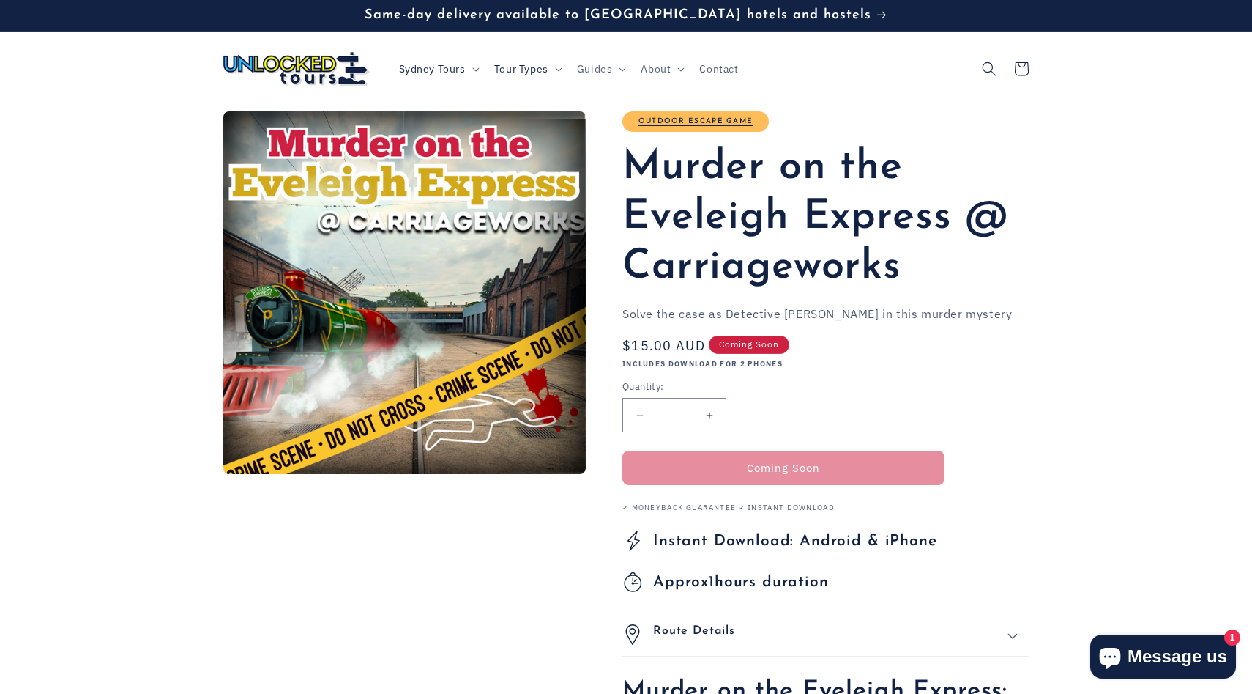
click at [731, 126] on h4 "Outdoor Escape Game" at bounding box center [695, 121] width 146 height 21
click at [729, 116] on h4 "Outdoor Escape Game" at bounding box center [695, 121] width 146 height 21
click at [729, 121] on link "Outdoor Escape Game" at bounding box center [696, 121] width 115 height 8
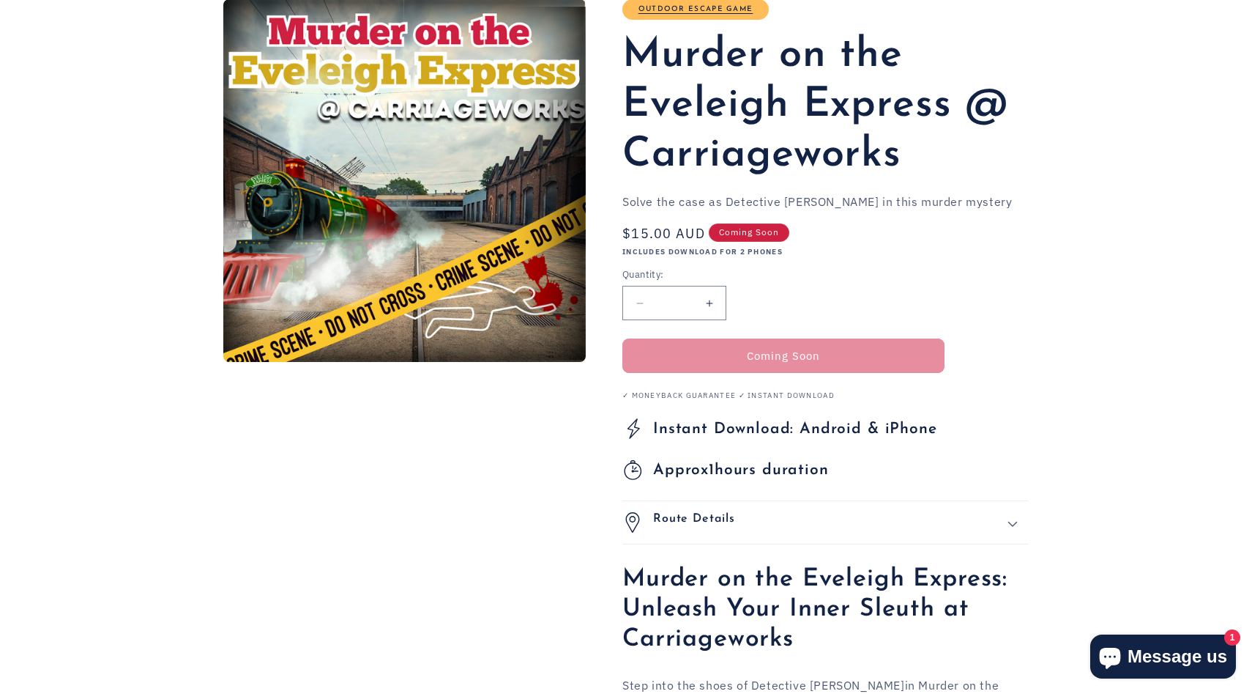
scroll to position [257, 0]
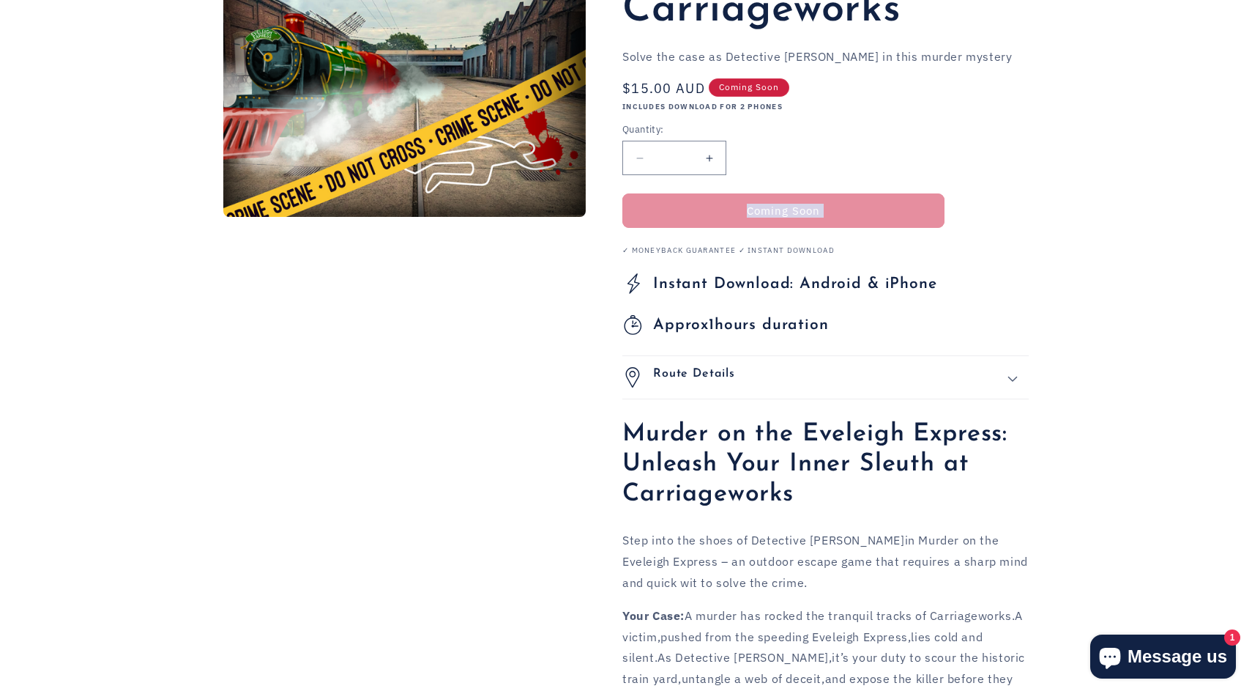
click at [815, 227] on product-info "Outdoor Escape Game Murder on the Eveleigh Express @ Carriageworks Murder on th…" at bounding box center [825, 663] width 406 height 1619
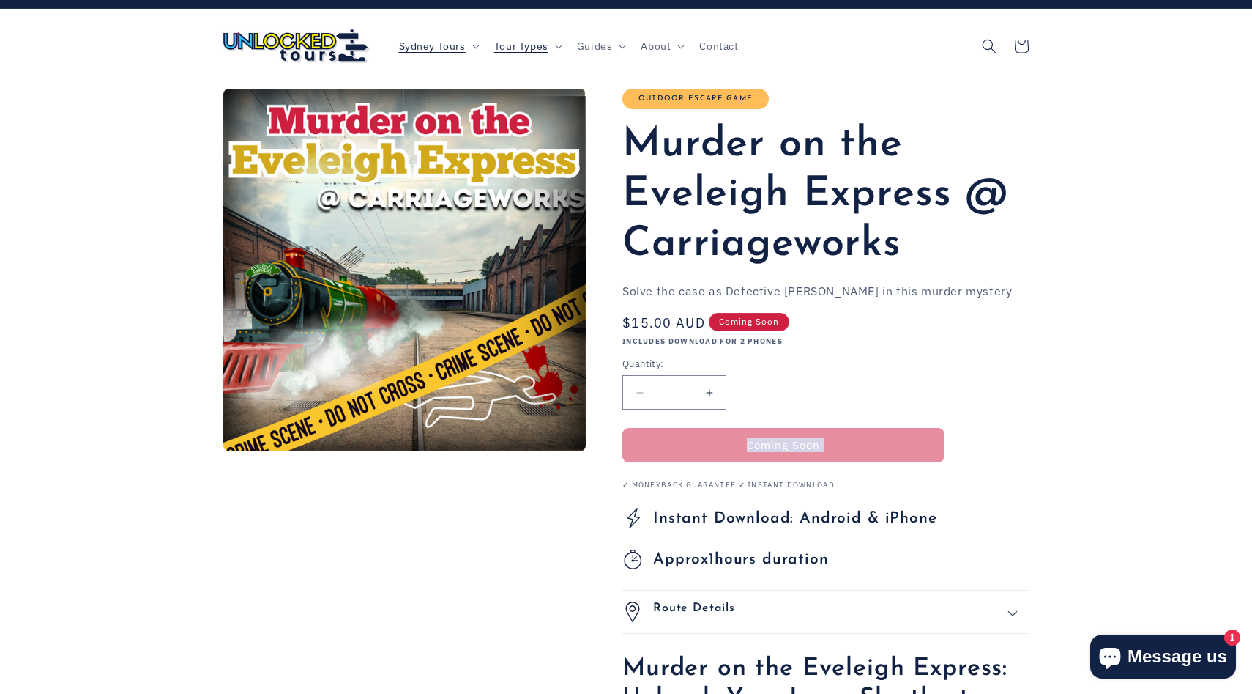
scroll to position [0, 0]
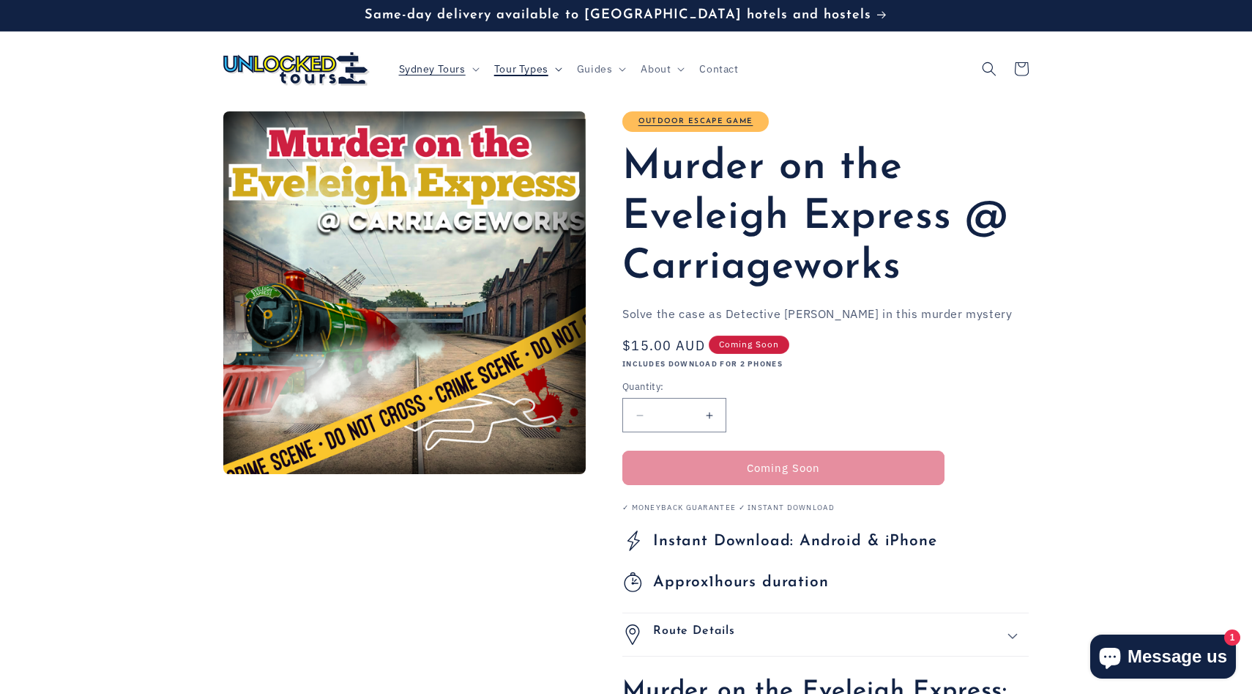
click at [546, 69] on span "Tour Types" at bounding box center [521, 68] width 54 height 13
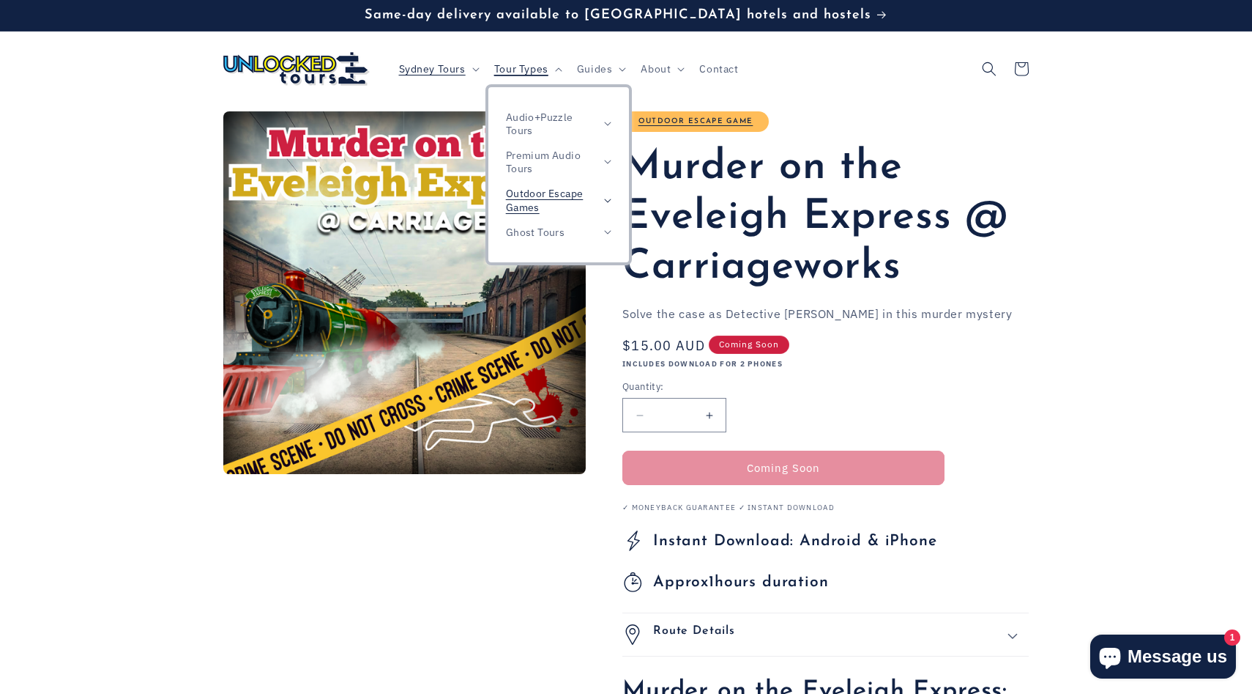
click at [574, 207] on span "Outdoor Escape Games" at bounding box center [551, 200] width 91 height 26
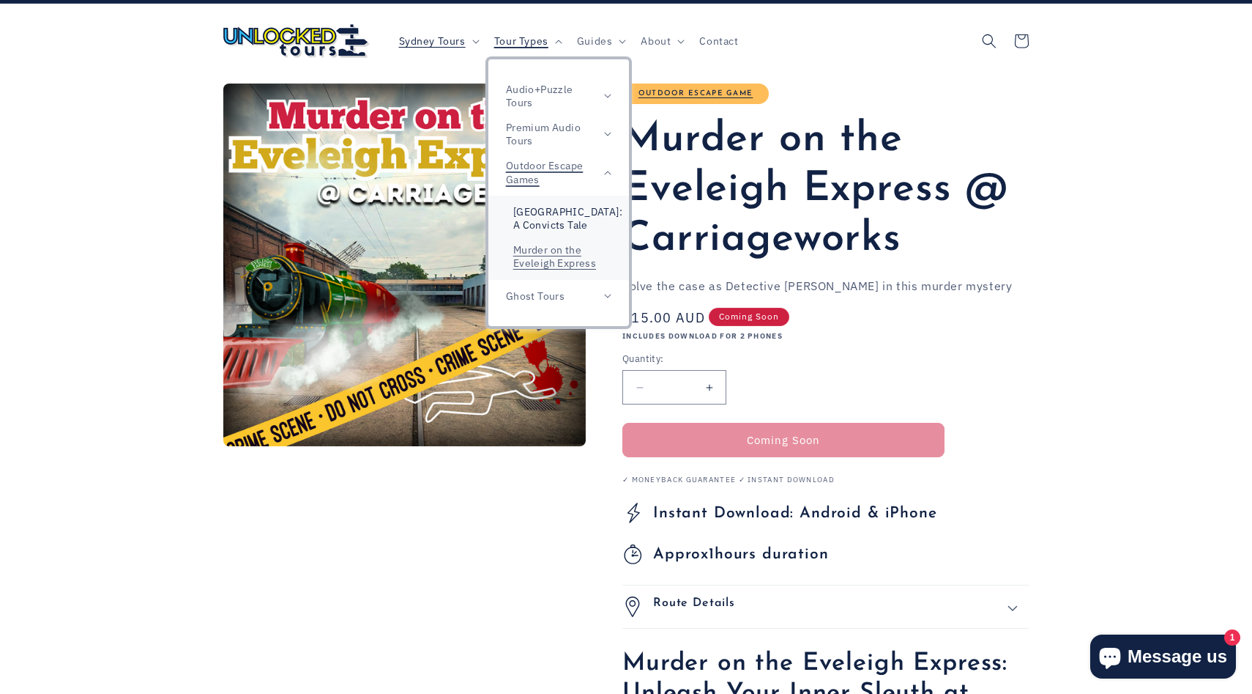
scroll to position [34, 0]
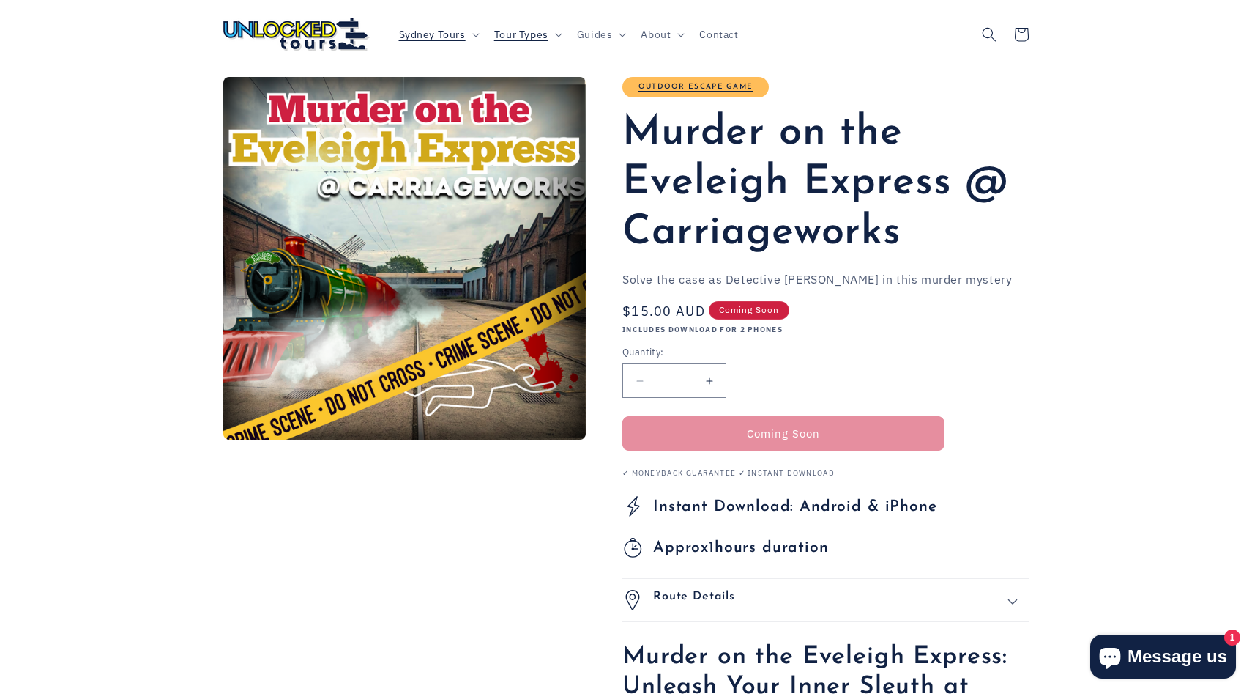
click at [978, 302] on div "Regular price $15.00 AUD Regular price Sale price $15.00 AUD Unit price / per S…" at bounding box center [825, 312] width 406 height 23
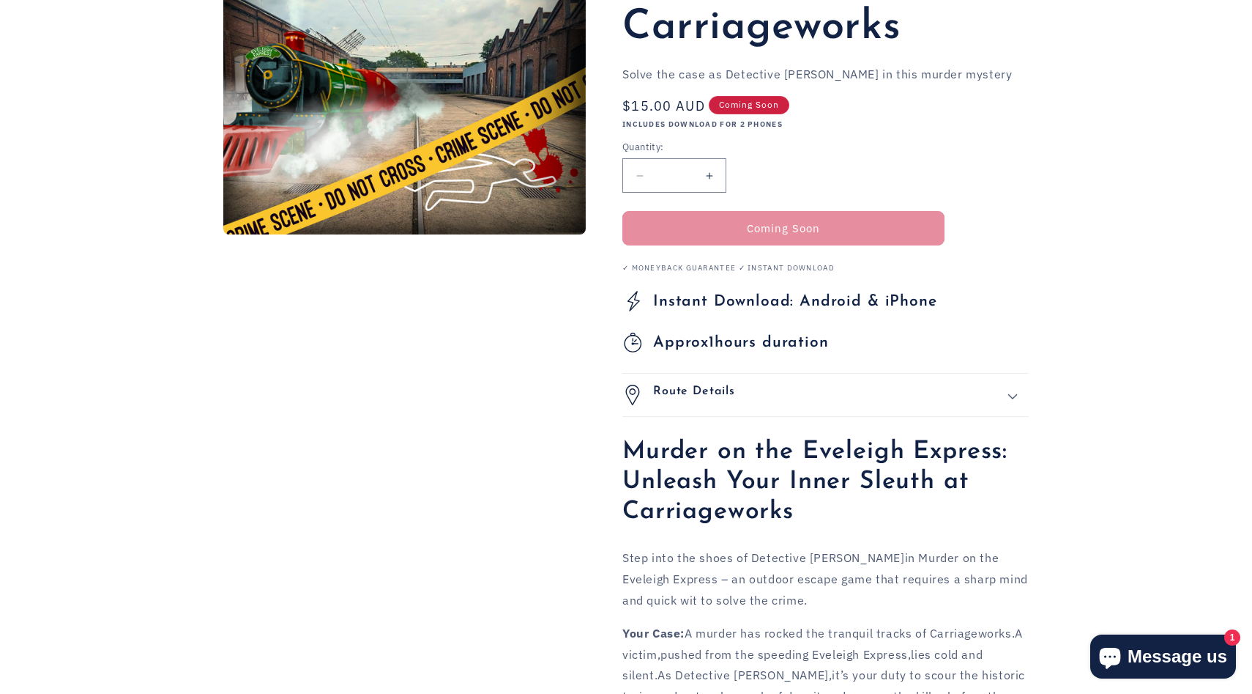
scroll to position [313, 0]
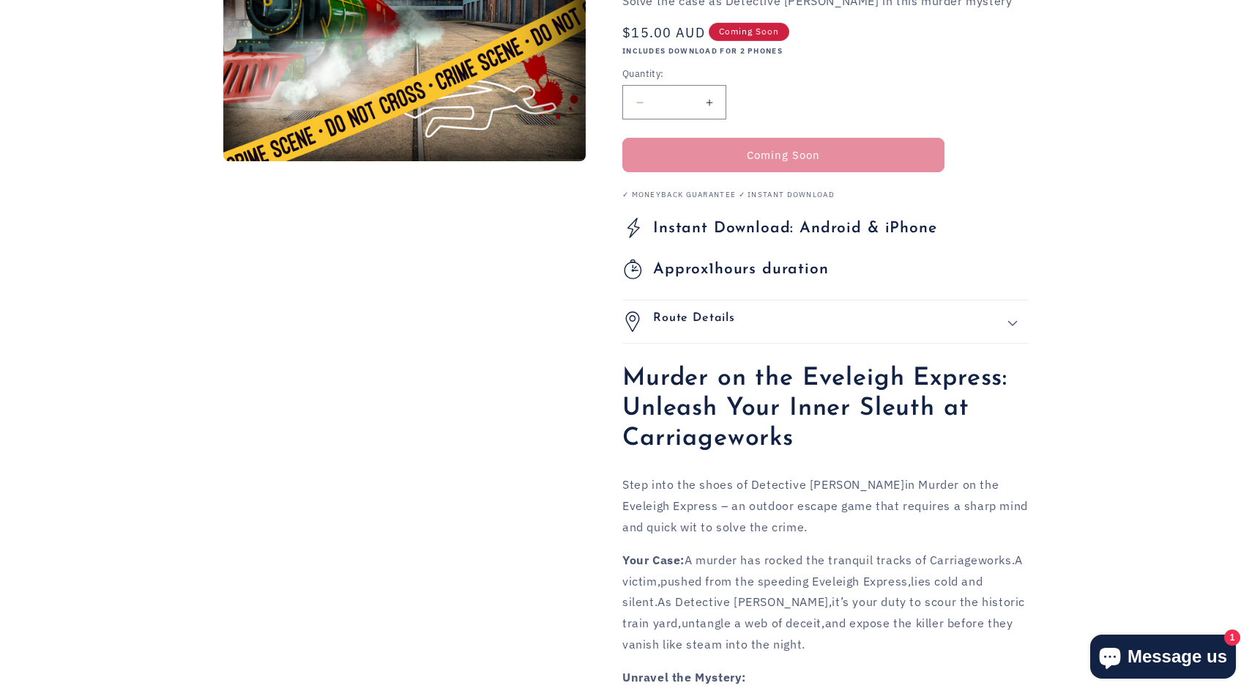
click at [770, 332] on summary "Route Details" at bounding box center [825, 321] width 406 height 42
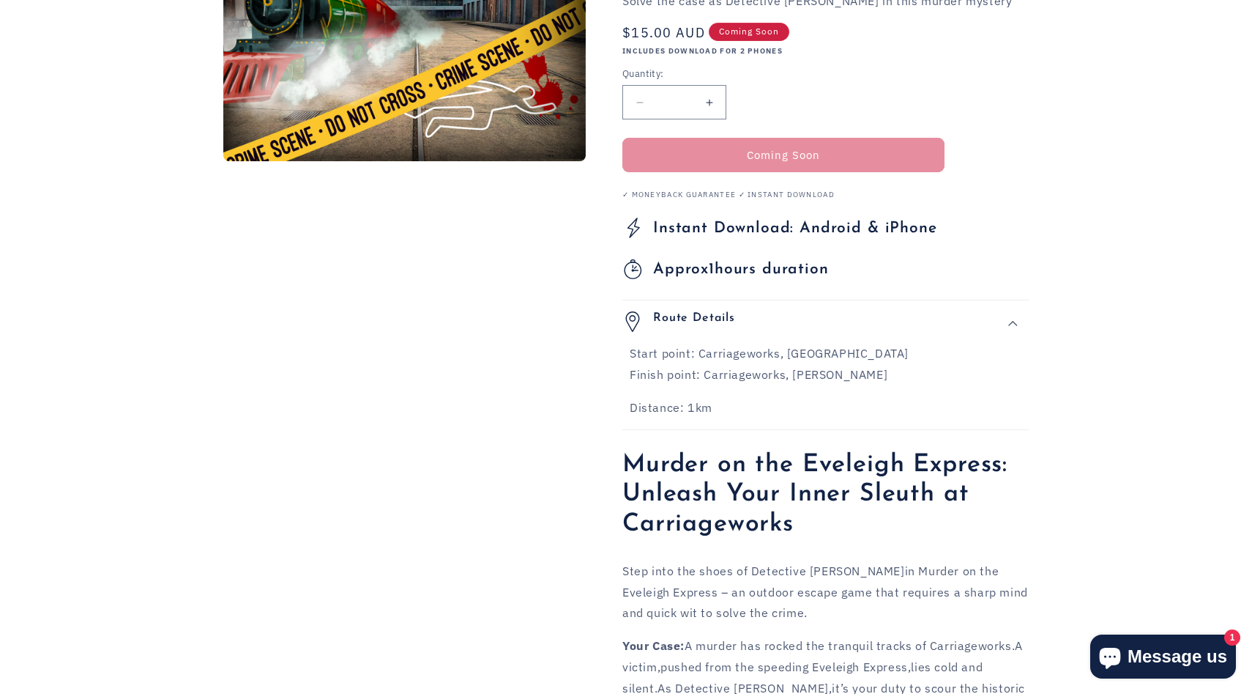
click at [767, 328] on div "Route Details" at bounding box center [825, 321] width 406 height 21
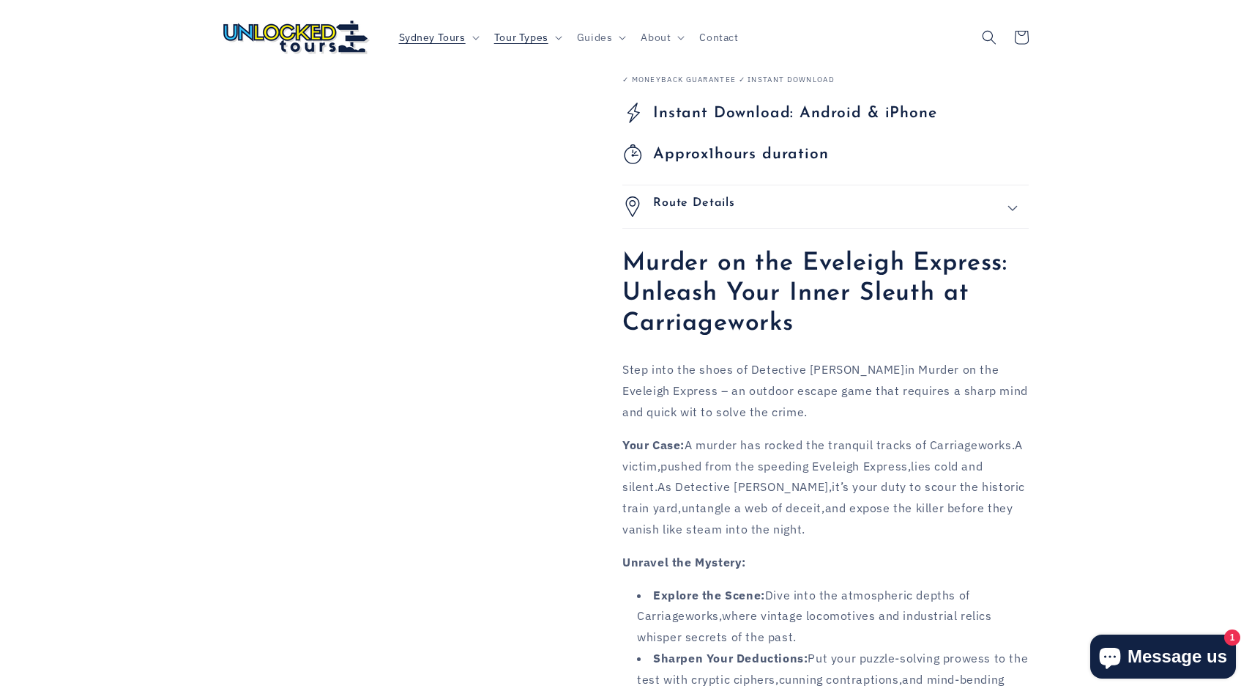
scroll to position [0, 0]
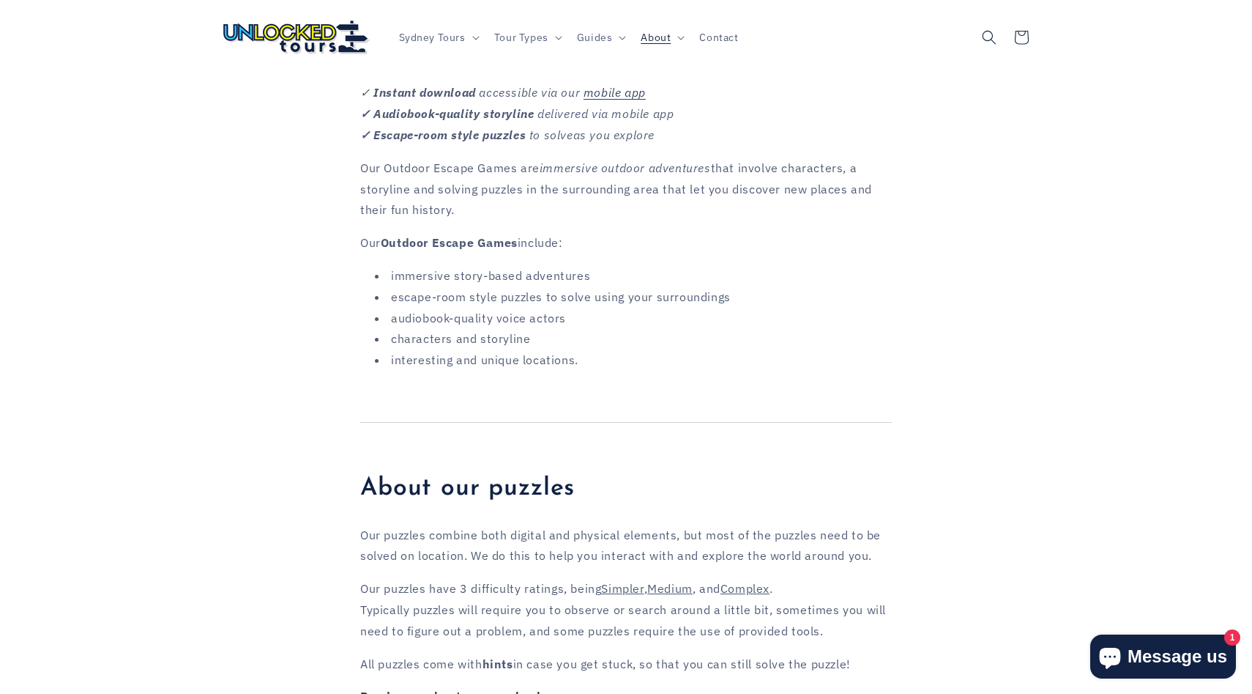
scroll to position [672, 0]
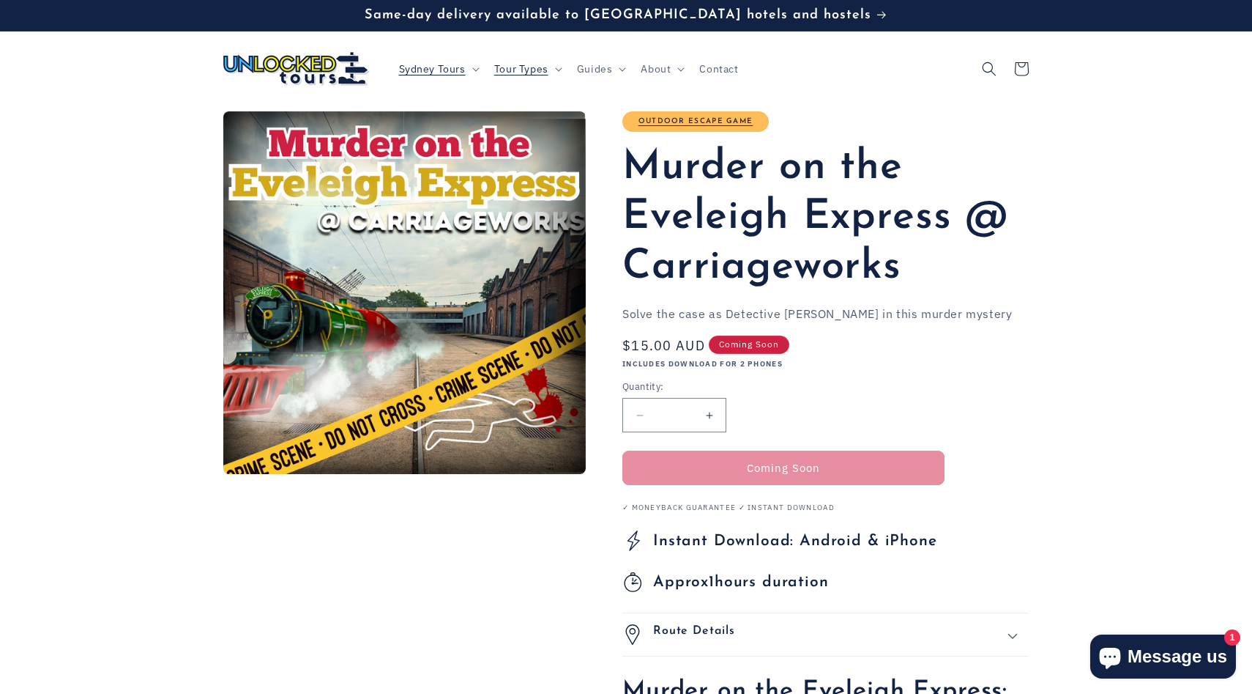
click at [740, 343] on span "Coming Soon" at bounding box center [749, 344] width 81 height 18
click at [1139, 660] on span "Message us" at bounding box center [1178, 656] width 100 height 22
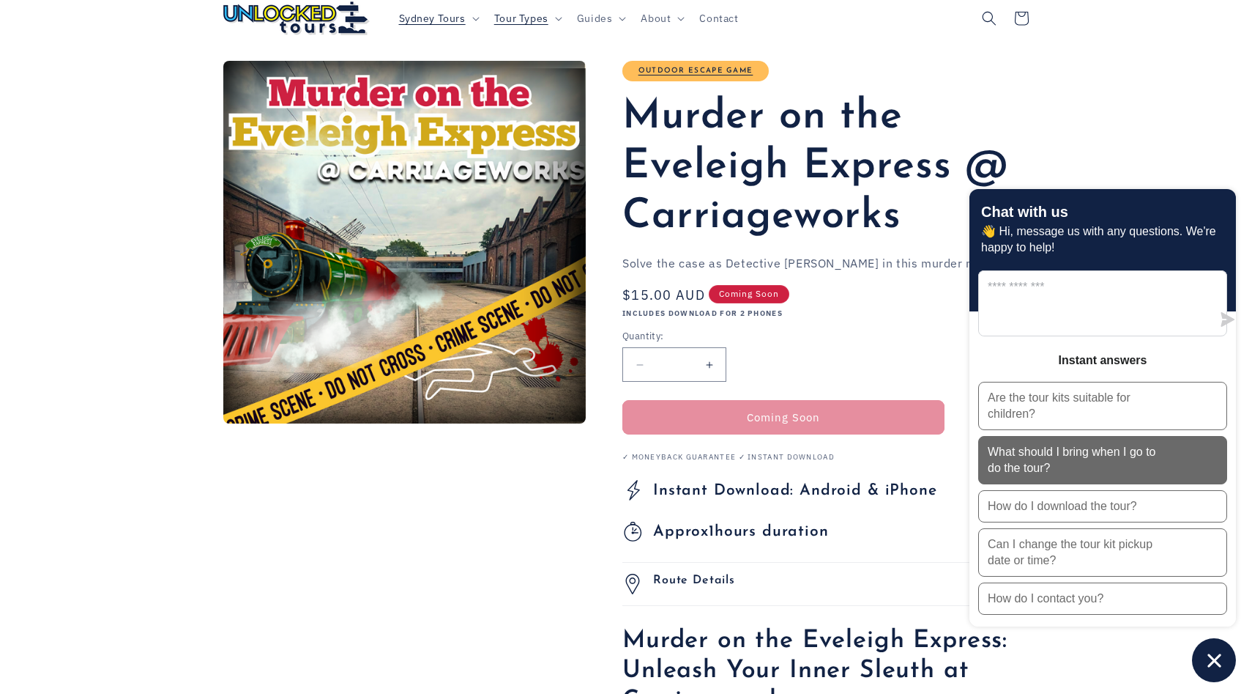
scroll to position [56, 0]
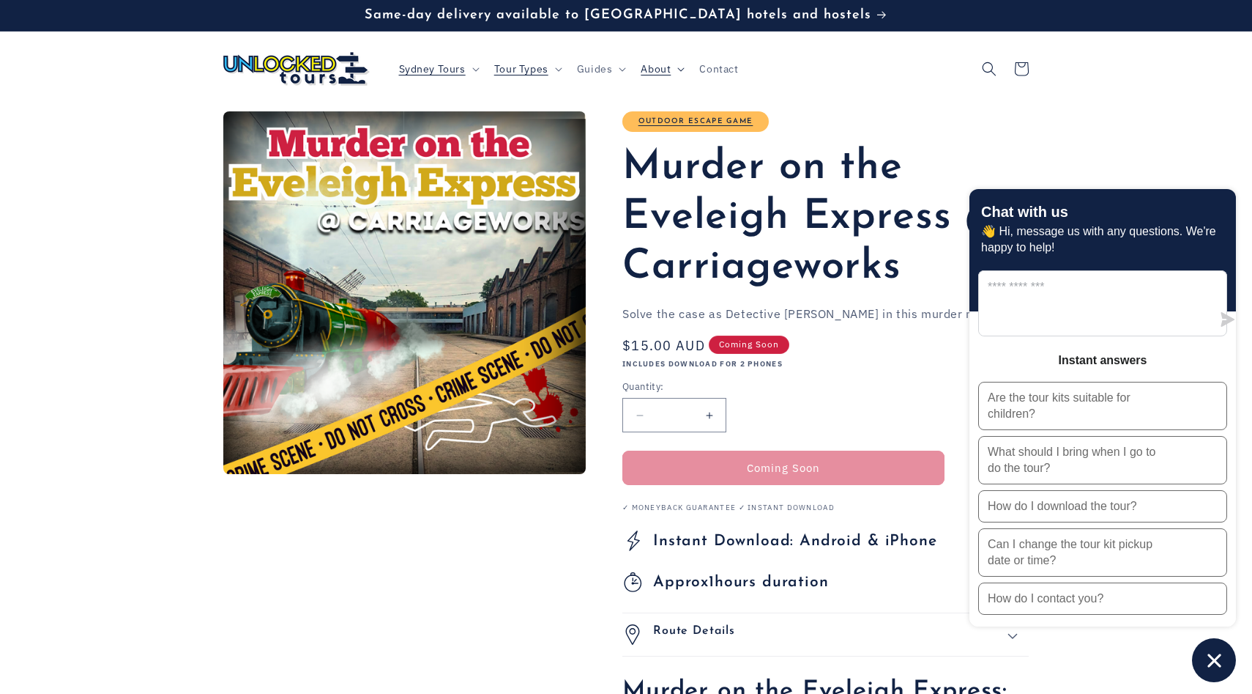
click at [652, 68] on span "About" at bounding box center [656, 68] width 30 height 13
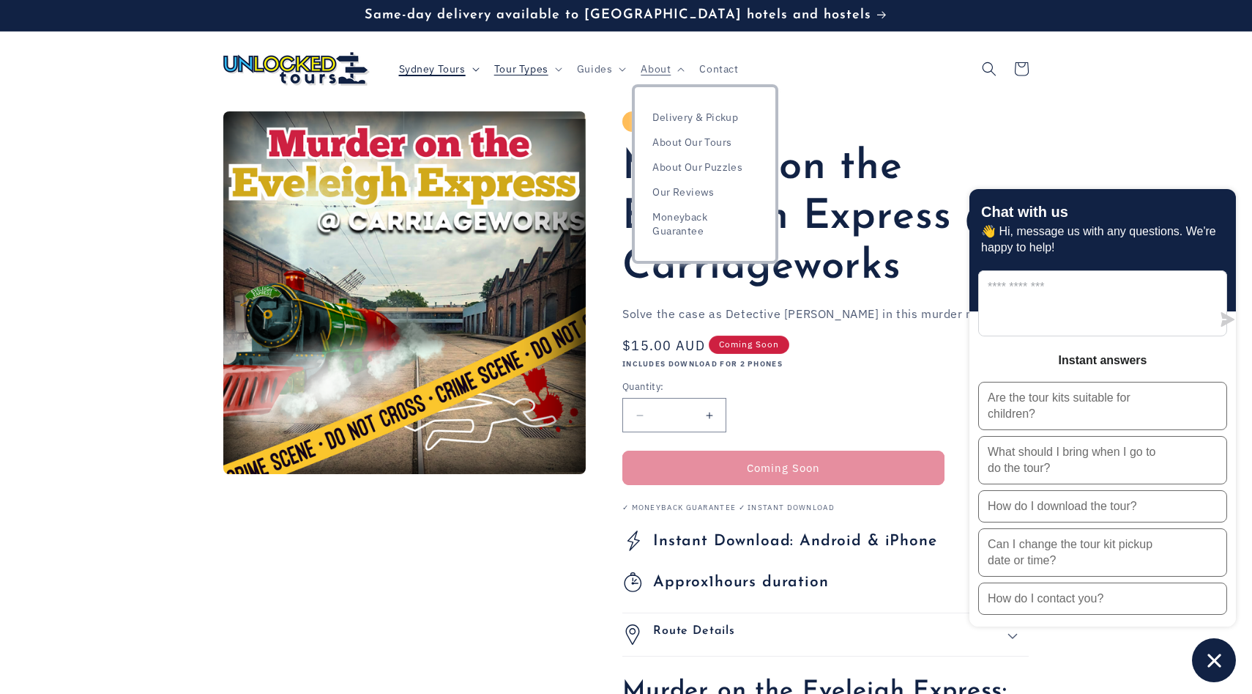
click at [438, 70] on span "Sydney Tours" at bounding box center [432, 68] width 67 height 13
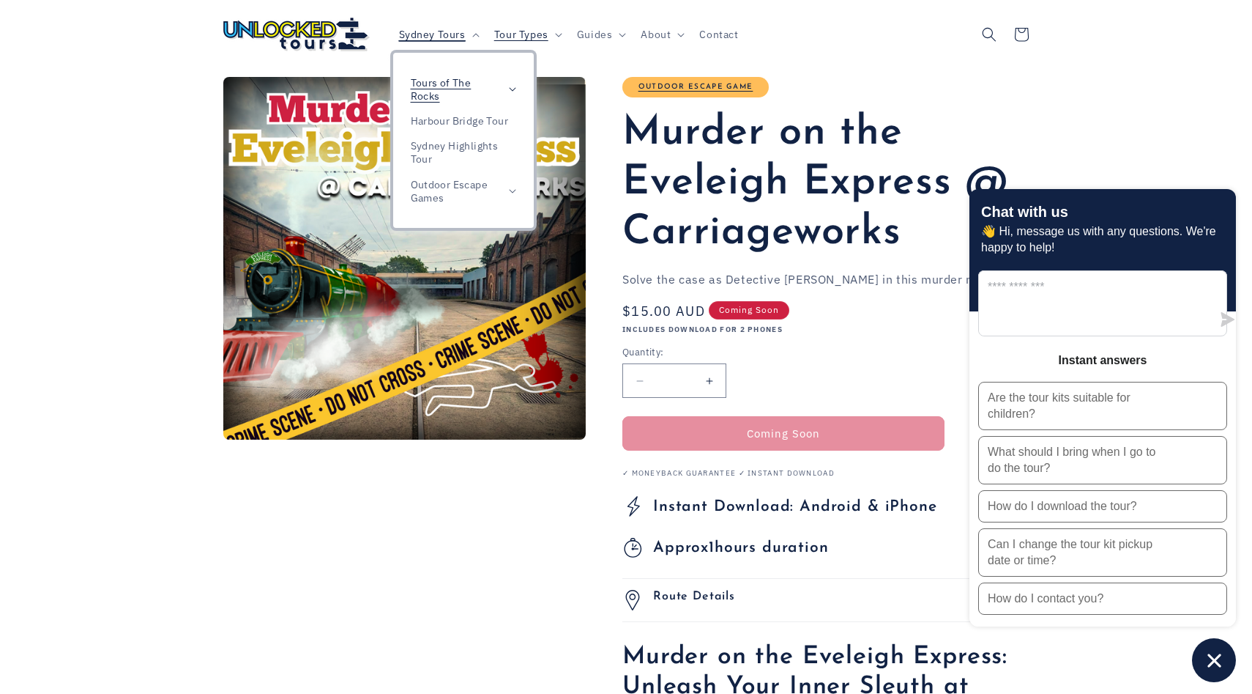
scroll to position [40, 0]
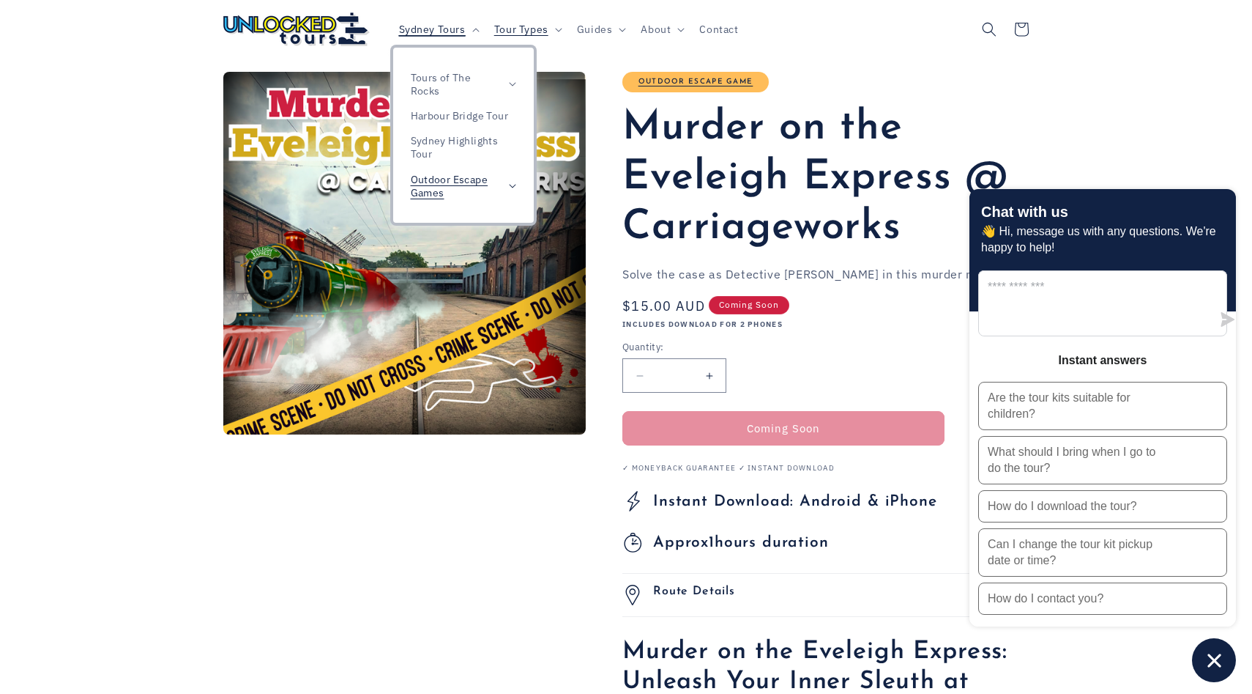
click at [464, 177] on span "Outdoor Escape Games" at bounding box center [456, 186] width 91 height 26
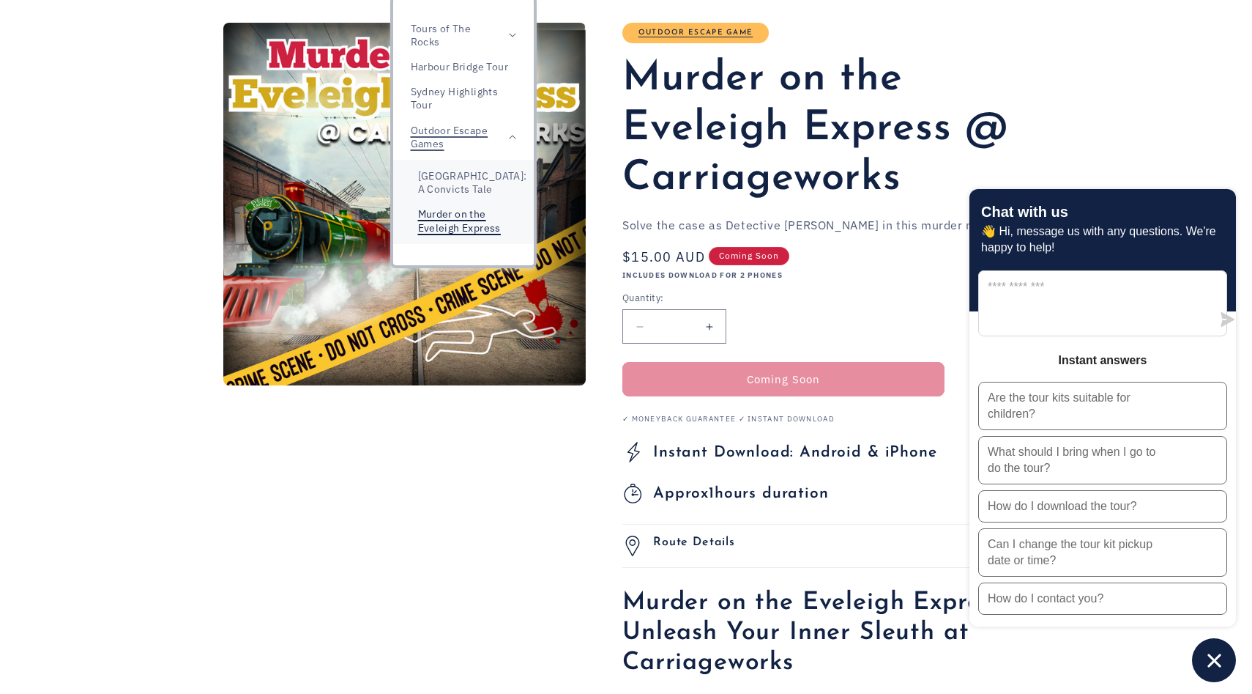
scroll to position [0, 0]
